Goal: Find specific page/section: Find specific page/section

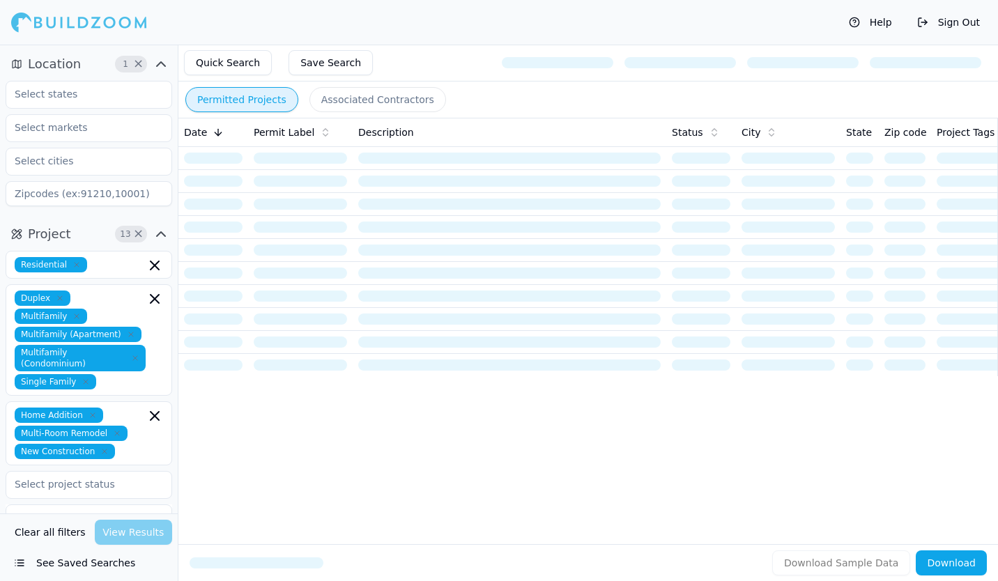
click at [124, 189] on input at bounding box center [89, 193] width 166 height 25
click at [114, 160] on input "text" at bounding box center [80, 160] width 148 height 25
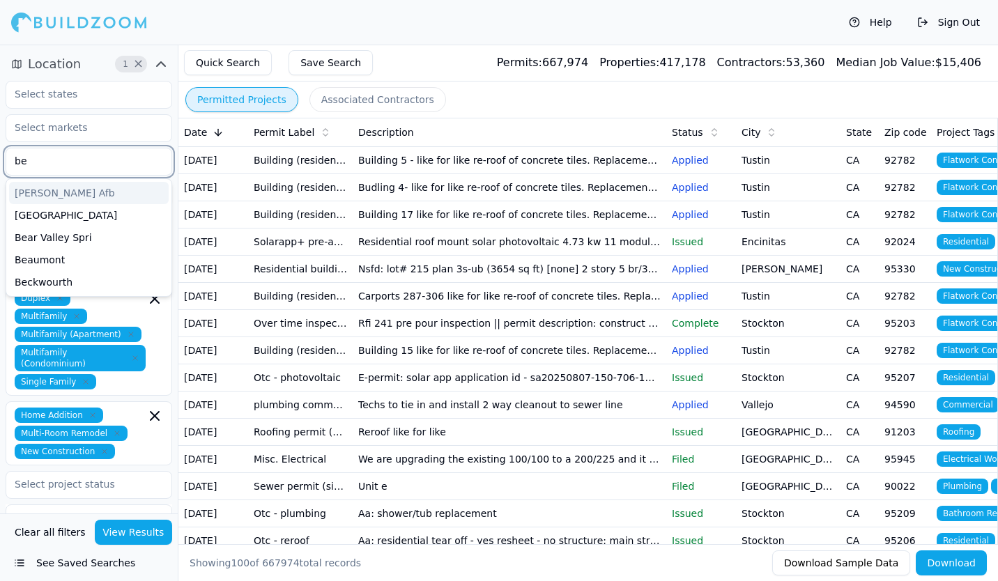
type input "bel"
click at [39, 284] on div "Bellevue" at bounding box center [89, 282] width 160 height 22
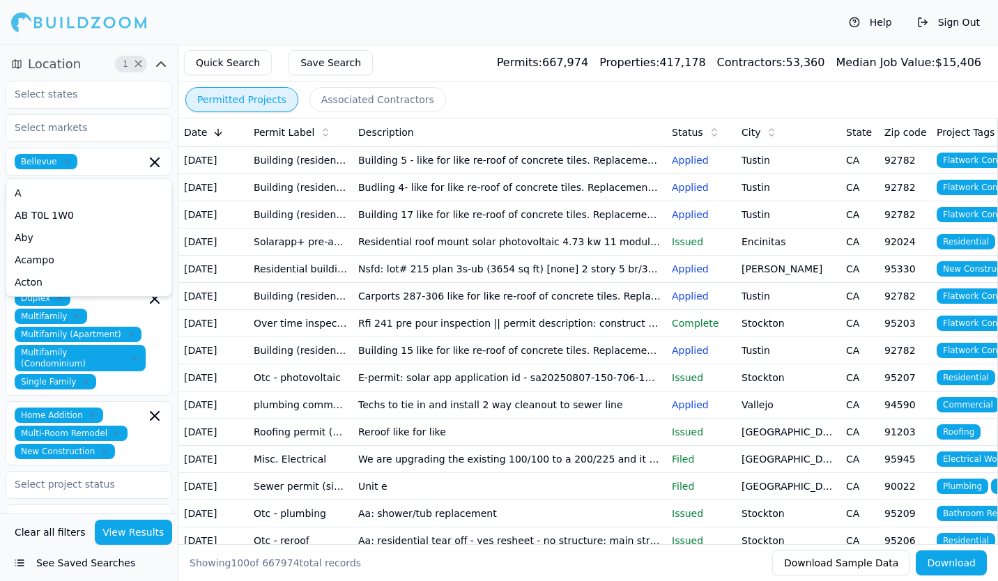
click at [228, 65] on button "Quick Search" at bounding box center [228, 62] width 88 height 25
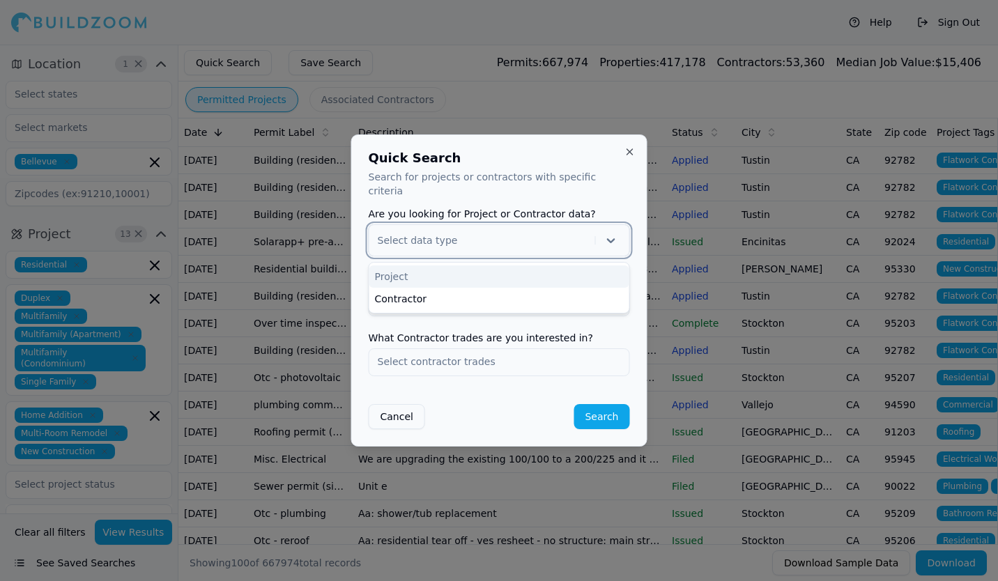
click at [632, 157] on button "Close" at bounding box center [629, 151] width 11 height 11
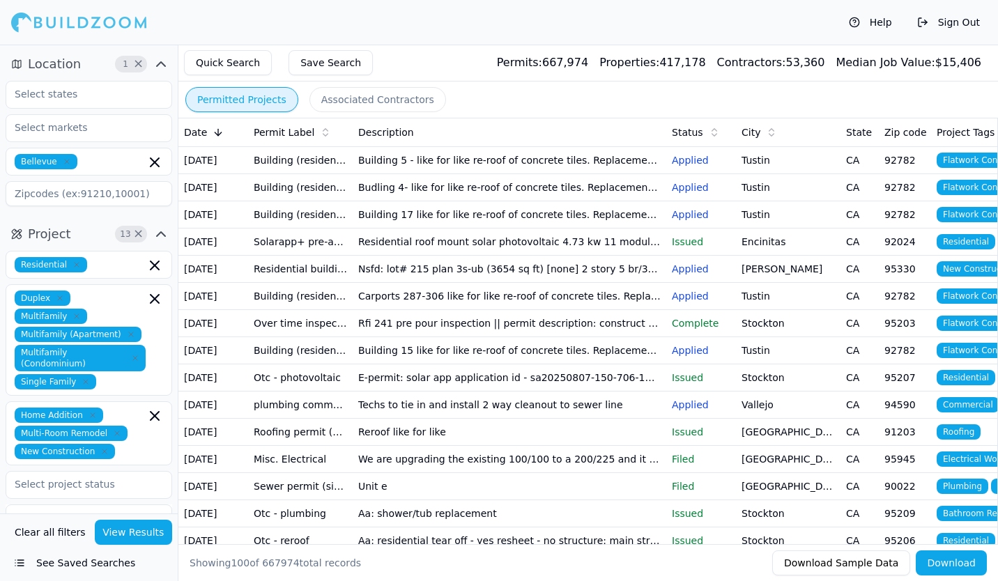
click at [151, 532] on button "View Results" at bounding box center [134, 532] width 78 height 25
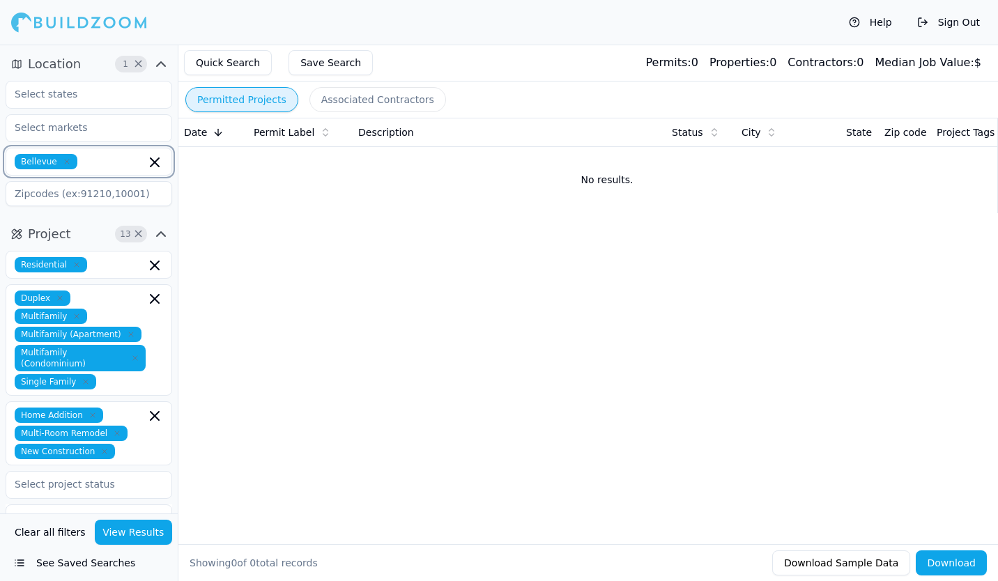
click at [155, 162] on icon "button" at bounding box center [154, 162] width 8 height 8
